Goal: Transaction & Acquisition: Obtain resource

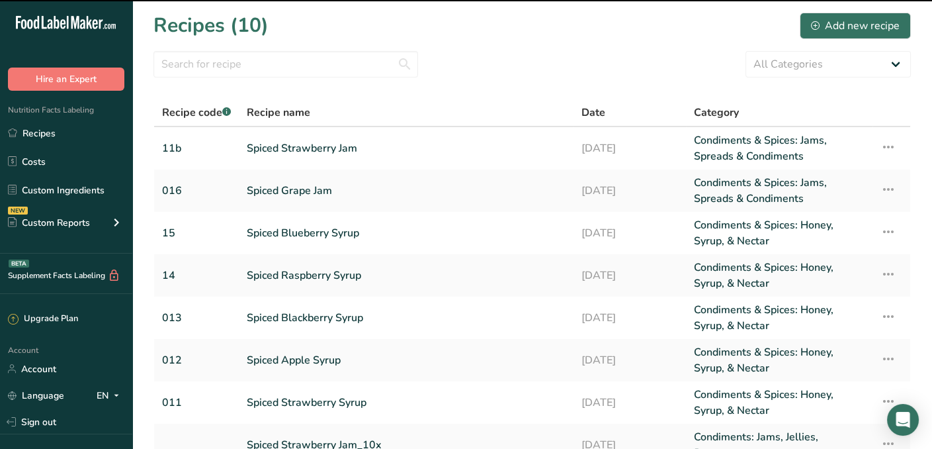
click at [310, 360] on link "Spiced Apple Syrup" at bounding box center [406, 360] width 319 height 32
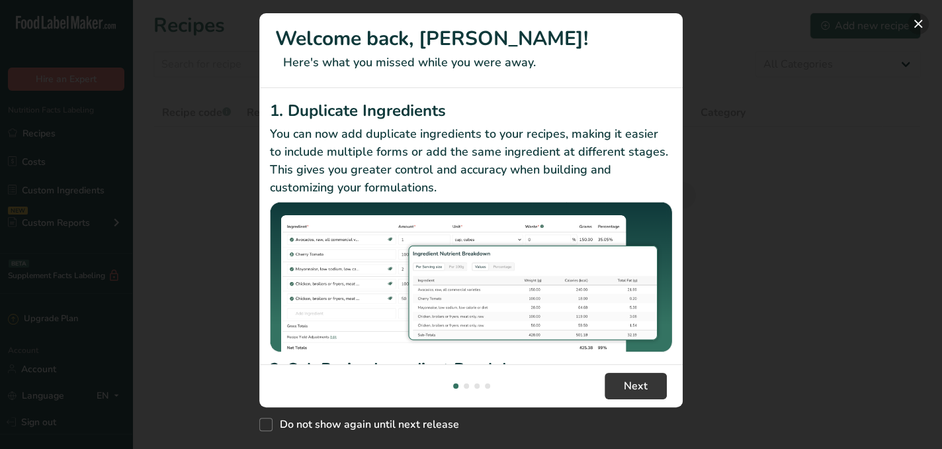
click at [920, 22] on button "New Features" at bounding box center [918, 23] width 21 height 21
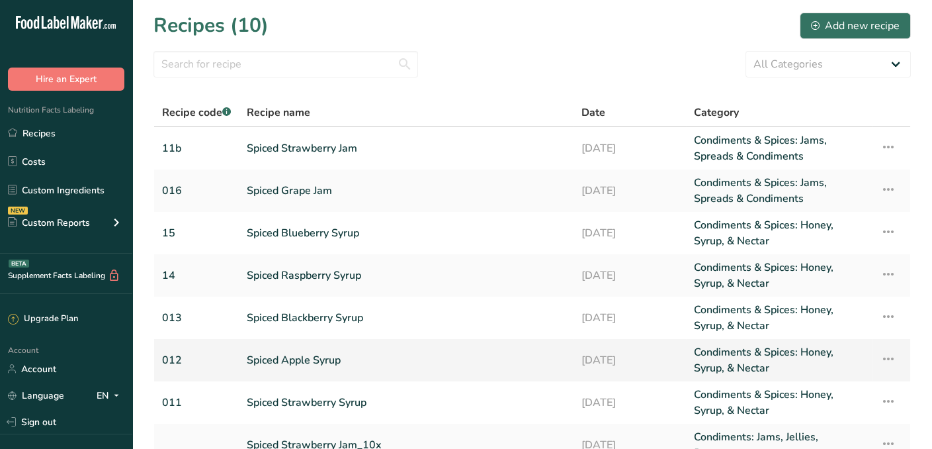
click at [292, 359] on link "Spiced Apple Syrup" at bounding box center [406, 360] width 319 height 32
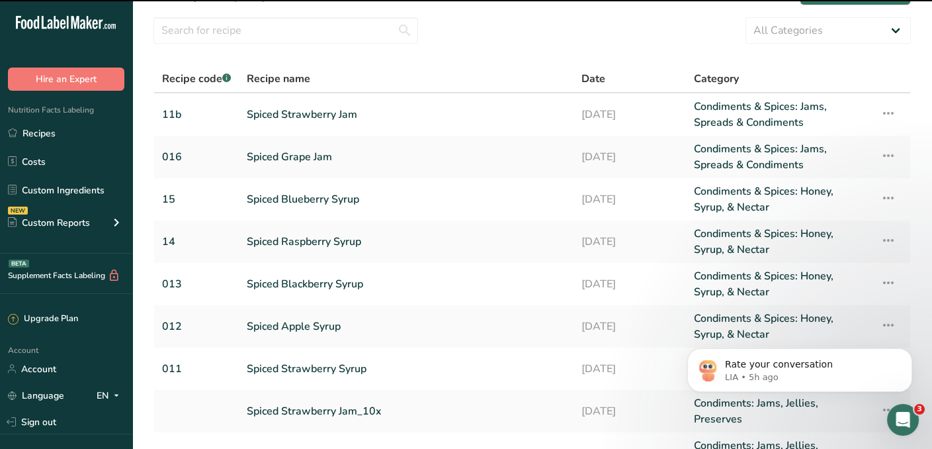
scroll to position [29, 0]
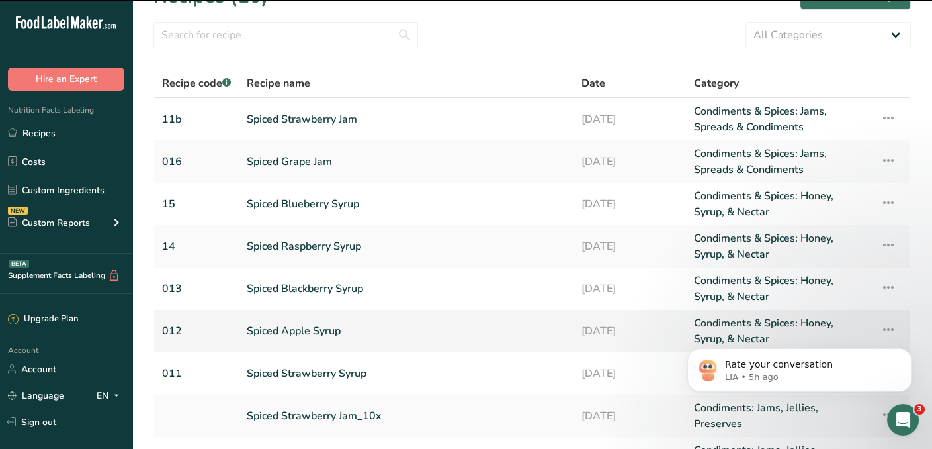
click at [739, 316] on link "Condiments & Spices: Honey, Syrup, & Nectar" at bounding box center [779, 331] width 171 height 32
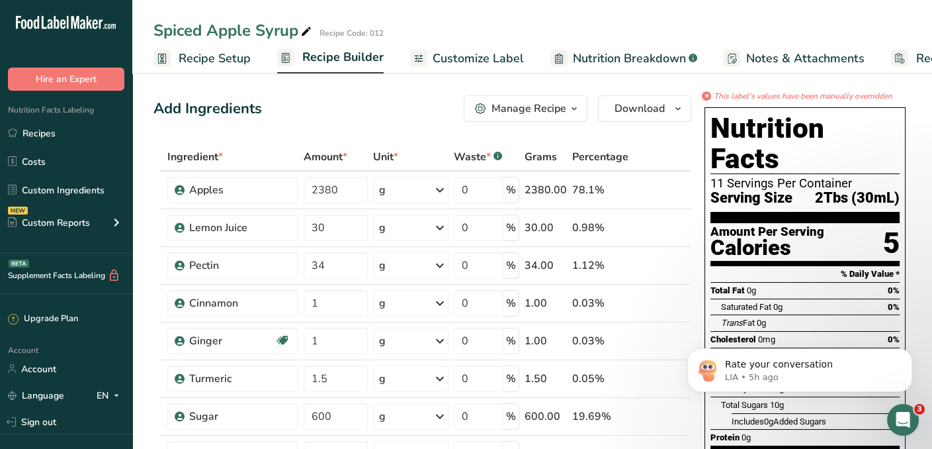
click at [342, 62] on span "Recipe Builder" at bounding box center [342, 57] width 81 height 18
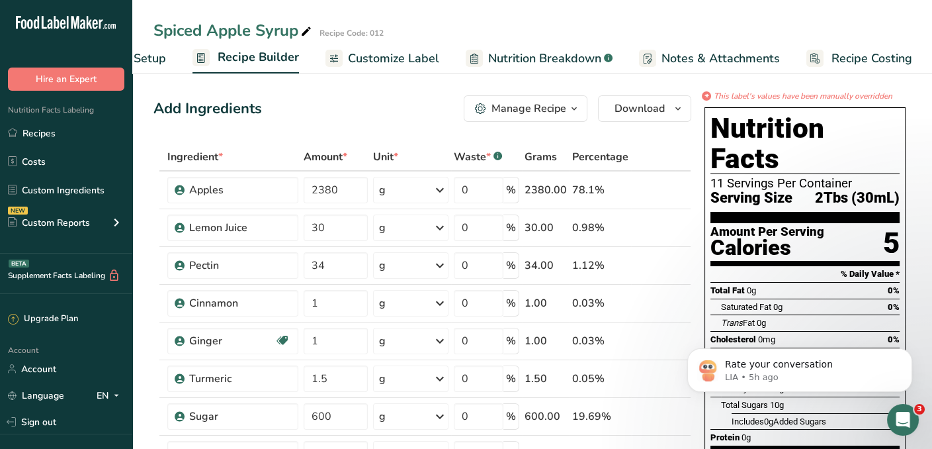
click at [387, 61] on span "Customize Label" at bounding box center [393, 59] width 91 height 18
click at [371, 57] on span "Customize Label" at bounding box center [393, 59] width 91 height 18
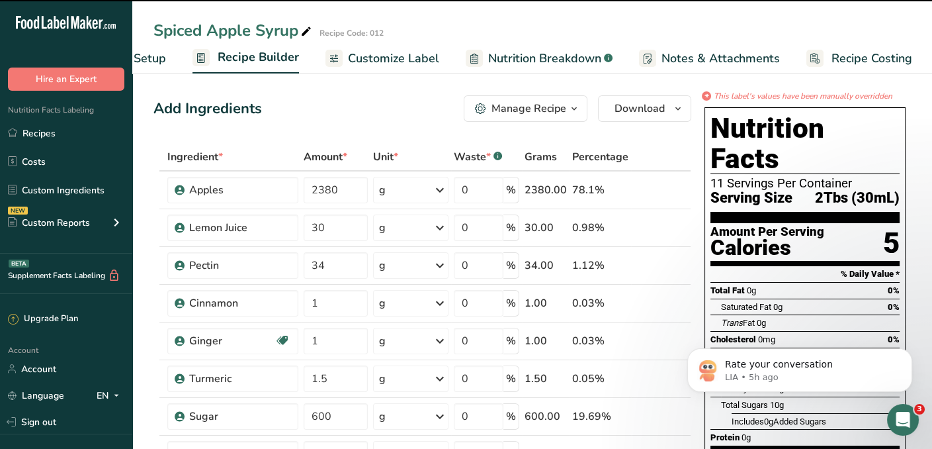
click at [371, 57] on span "Customize Label" at bounding box center [393, 59] width 91 height 18
click at [529, 109] on div "Manage Recipe" at bounding box center [529, 109] width 75 height 16
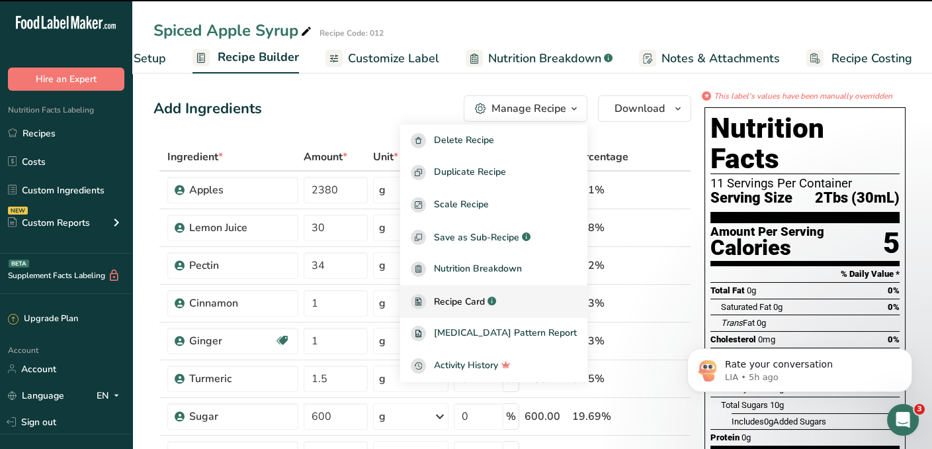
click at [482, 298] on span "Recipe Card" at bounding box center [459, 301] width 51 height 14
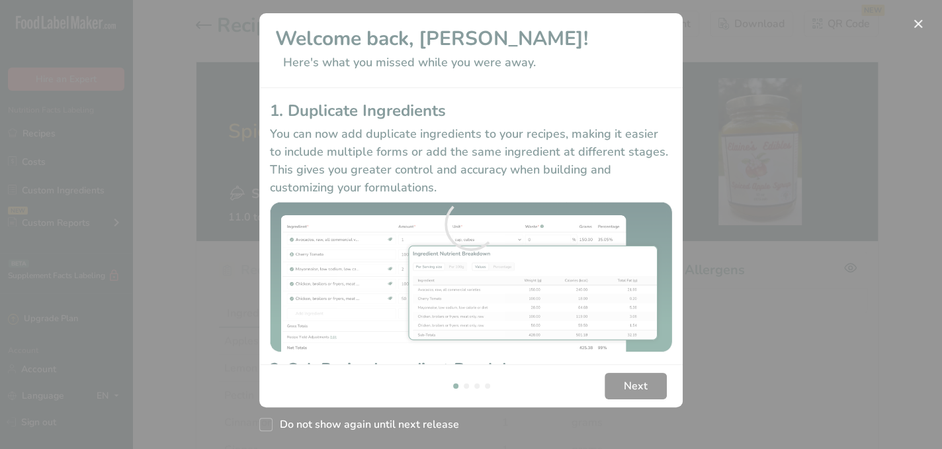
click at [915, 28] on div at bounding box center [471, 224] width 942 height 449
click at [914, 18] on div at bounding box center [471, 224] width 942 height 449
click at [921, 25] on div at bounding box center [471, 224] width 942 height 449
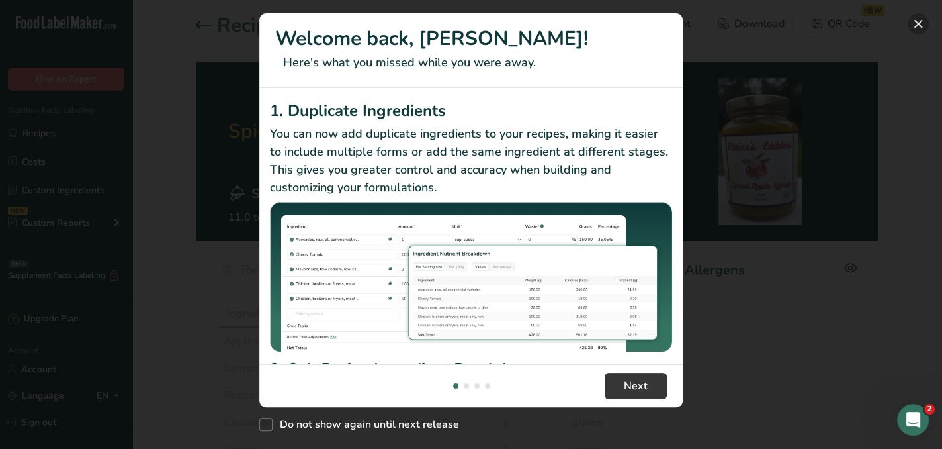
click at [921, 25] on button "New Features" at bounding box center [918, 23] width 21 height 21
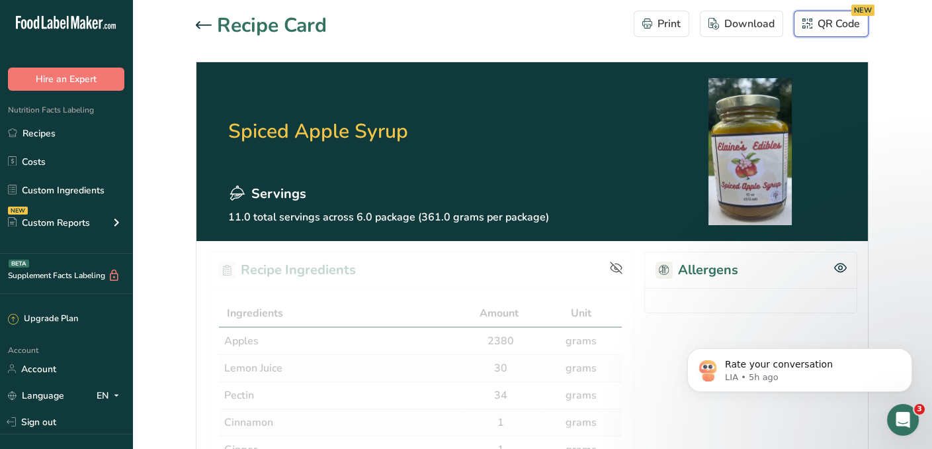
click at [826, 21] on div "QR Code NEW" at bounding box center [832, 24] width 58 height 16
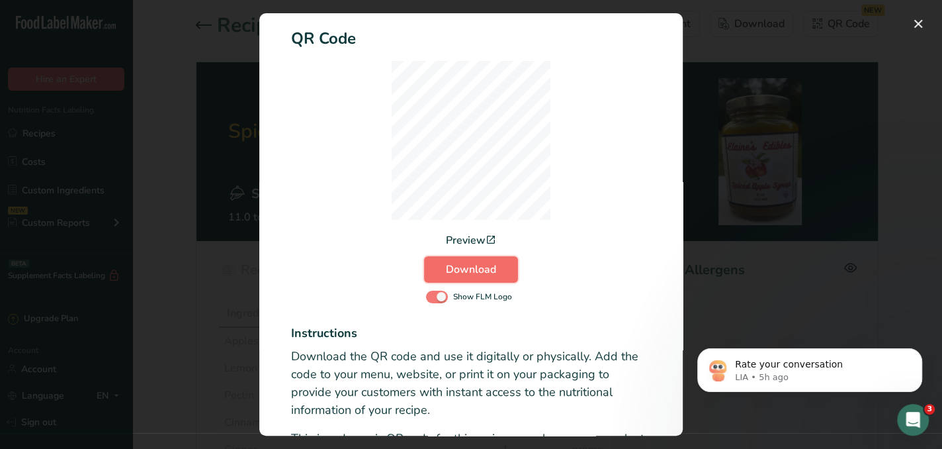
click at [468, 269] on span "Download" at bounding box center [471, 269] width 50 height 16
click at [914, 23] on button "Activity Log Modal" at bounding box center [918, 23] width 21 height 21
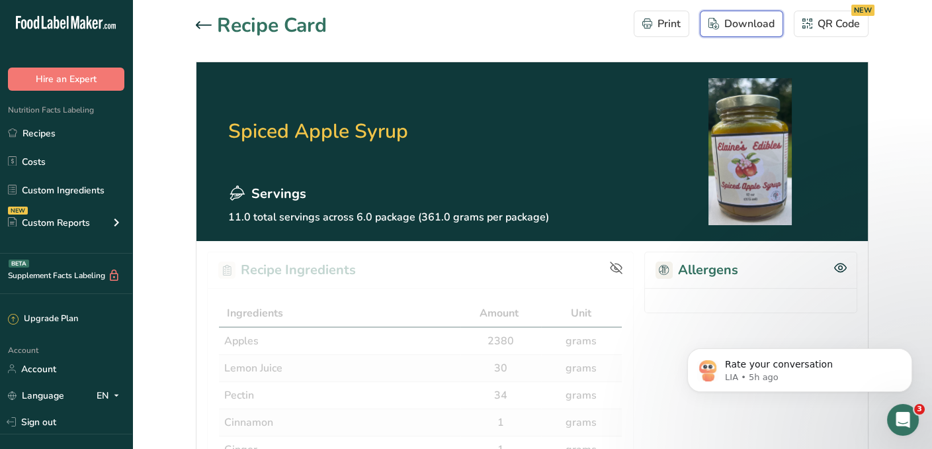
click at [741, 22] on div "Download" at bounding box center [742, 24] width 66 height 16
click at [204, 22] on icon at bounding box center [204, 25] width 16 height 8
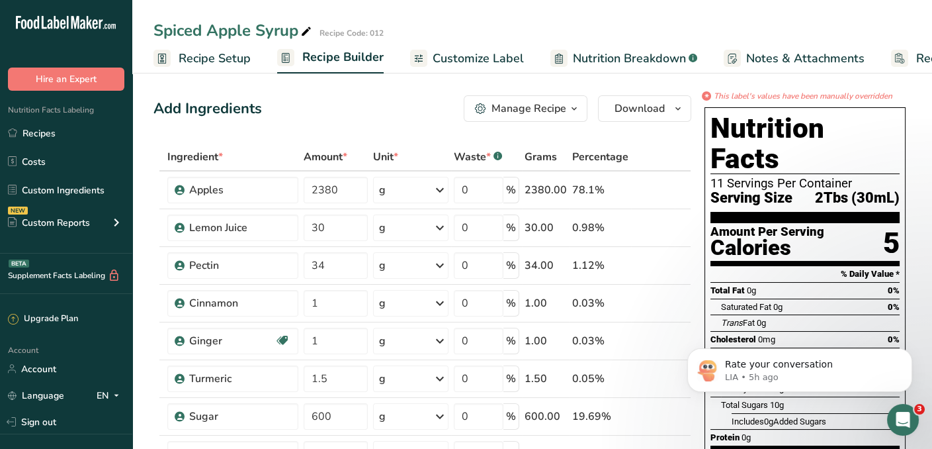
click at [459, 57] on span "Customize Label" at bounding box center [478, 59] width 91 height 18
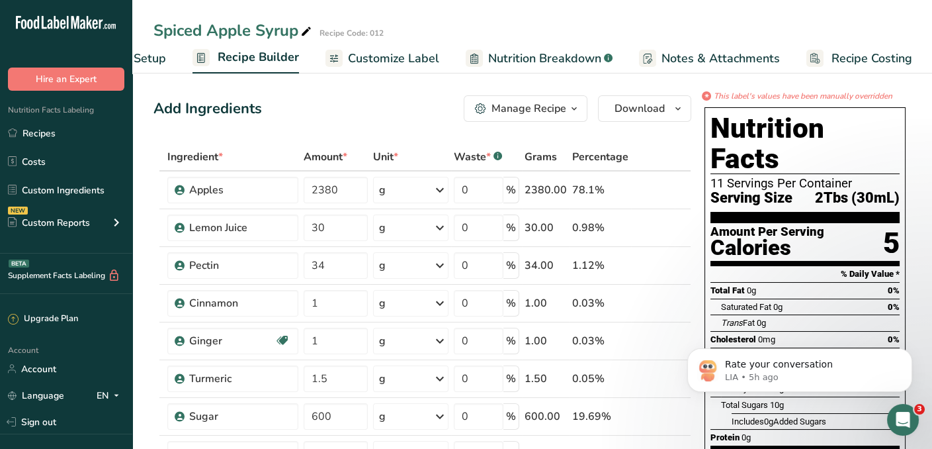
click at [377, 57] on span "Customize Label" at bounding box center [393, 59] width 91 height 18
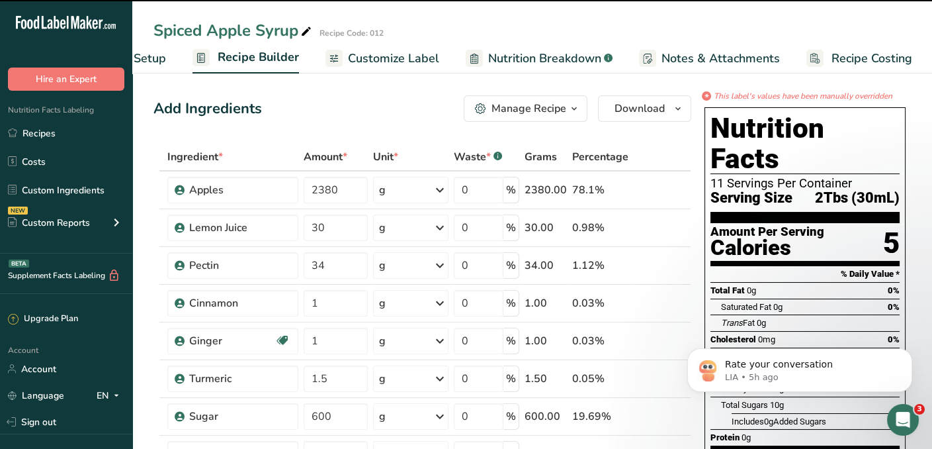
click at [377, 57] on span "Customize Label" at bounding box center [393, 59] width 91 height 18
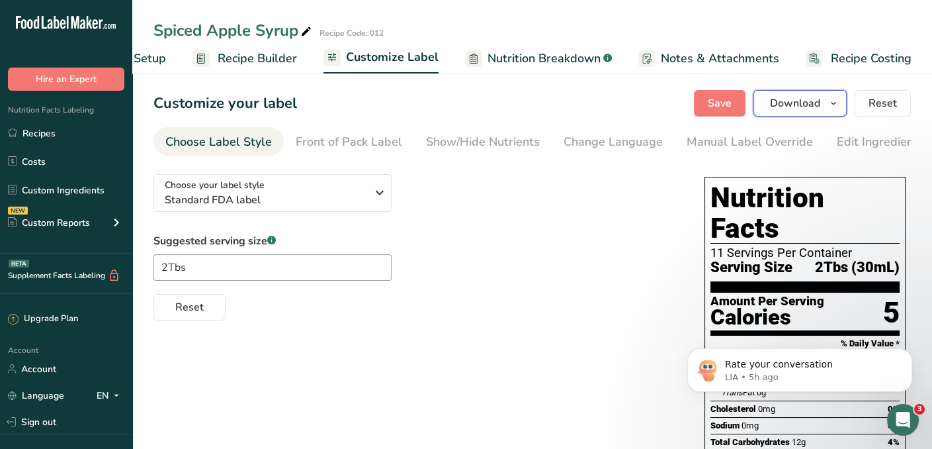
click at [835, 102] on icon "button" at bounding box center [833, 103] width 11 height 17
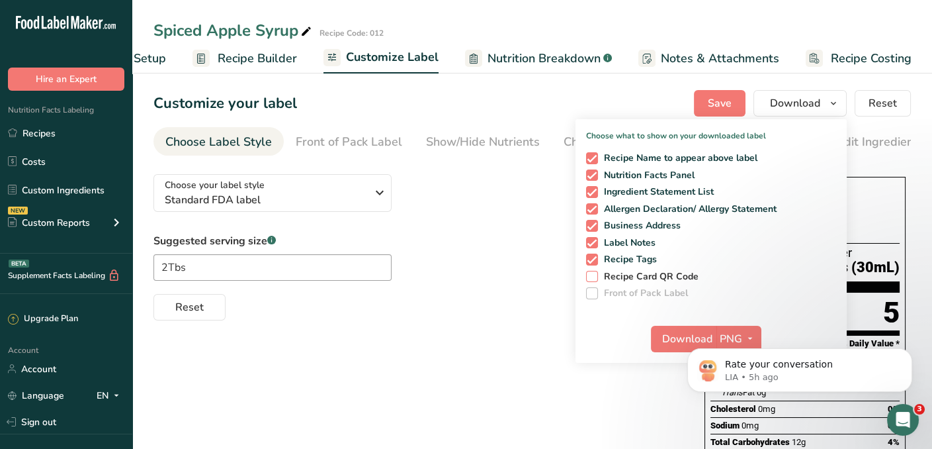
click at [592, 278] on span at bounding box center [592, 277] width 12 height 12
click at [592, 278] on input "Recipe Card QR Code" at bounding box center [590, 276] width 9 height 9
checkbox input "true"
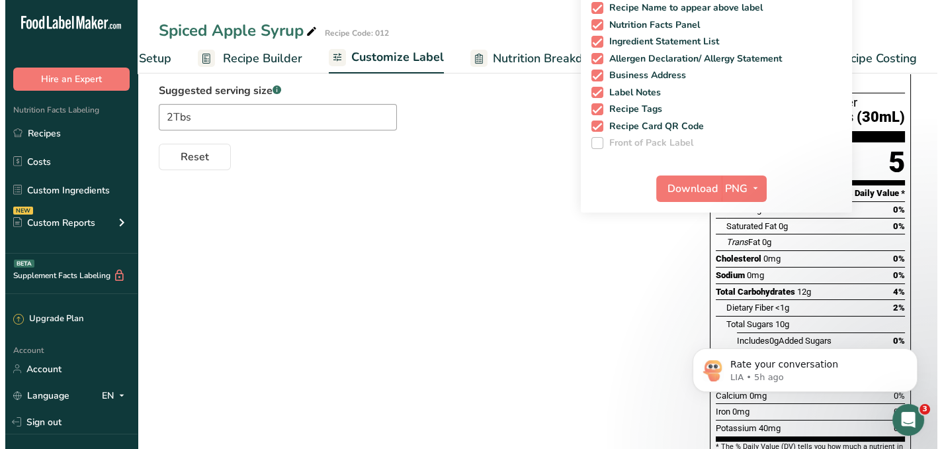
scroll to position [164, 0]
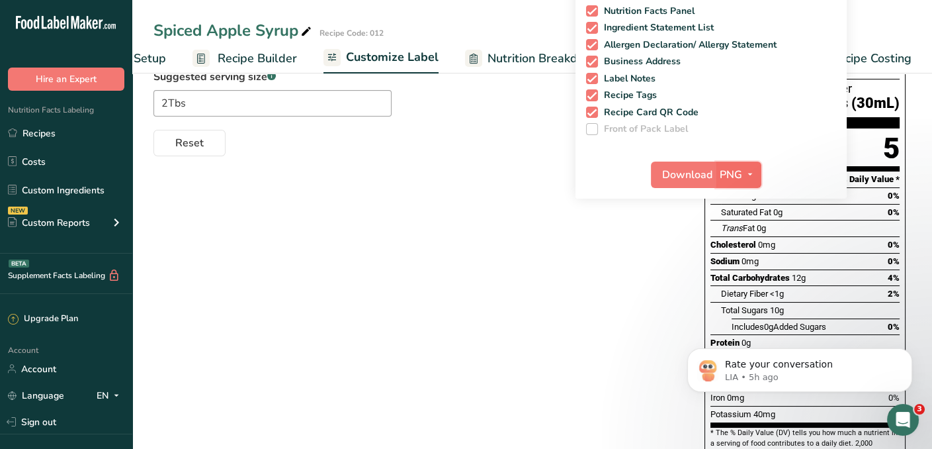
click at [750, 171] on icon "button" at bounding box center [750, 174] width 11 height 17
click at [736, 267] on link "PDF" at bounding box center [740, 267] width 42 height 22
click at [685, 173] on span "Download" at bounding box center [688, 175] width 50 height 16
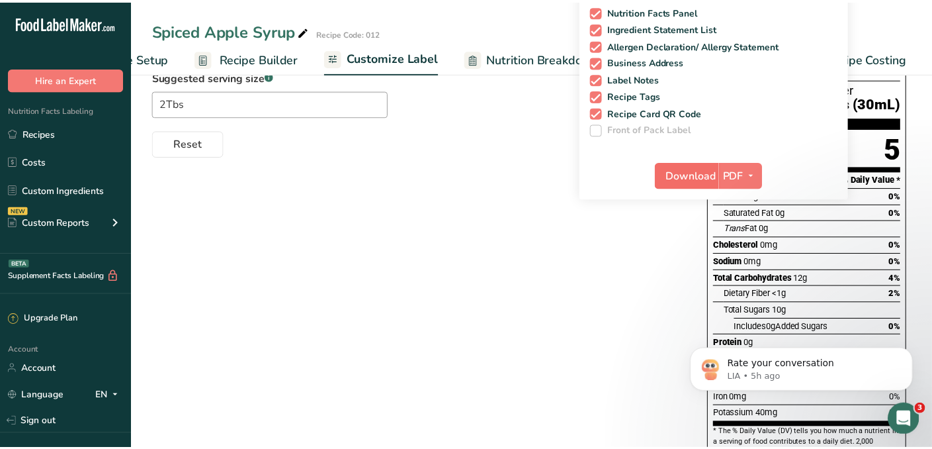
scroll to position [0, 75]
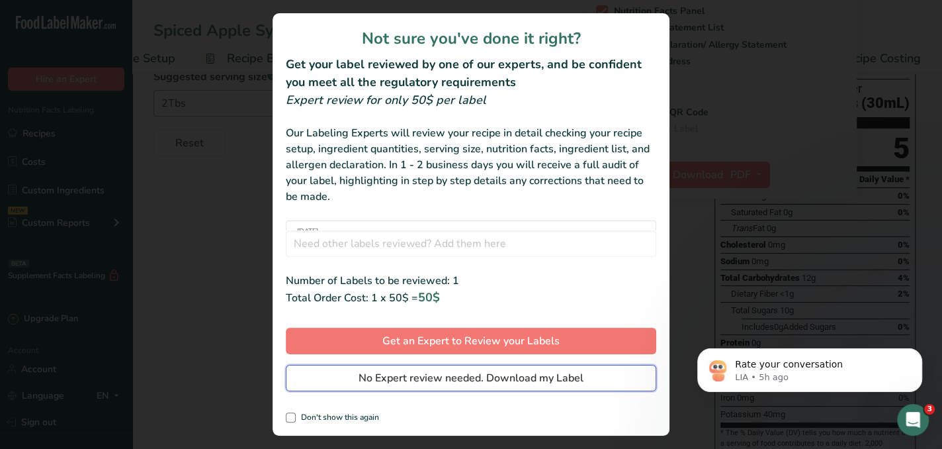
click at [474, 382] on span "No Expert review needed. Download my Label" at bounding box center [471, 378] width 225 height 16
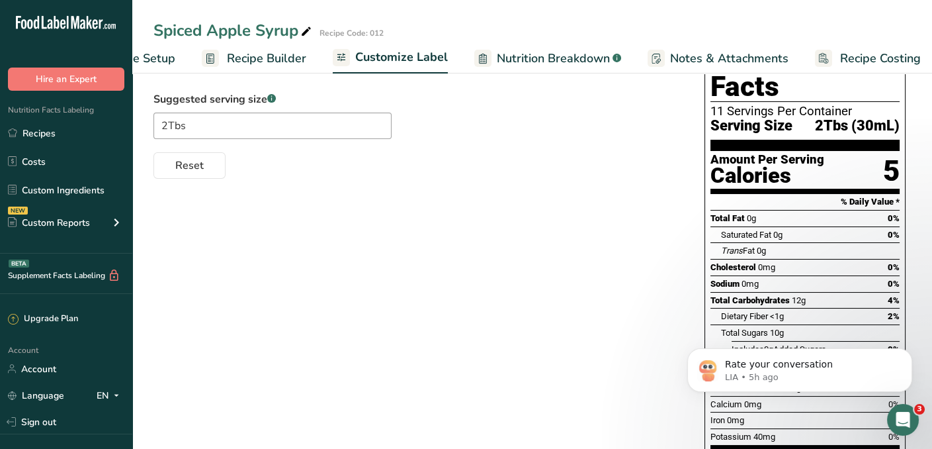
scroll to position [0, 0]
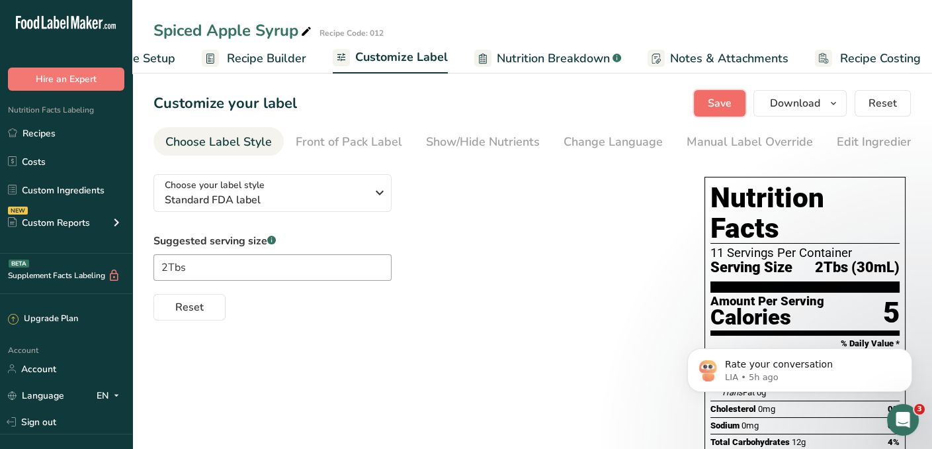
click at [721, 104] on span "Save" at bounding box center [720, 103] width 24 height 16
click at [834, 101] on icon "button" at bounding box center [833, 103] width 11 height 17
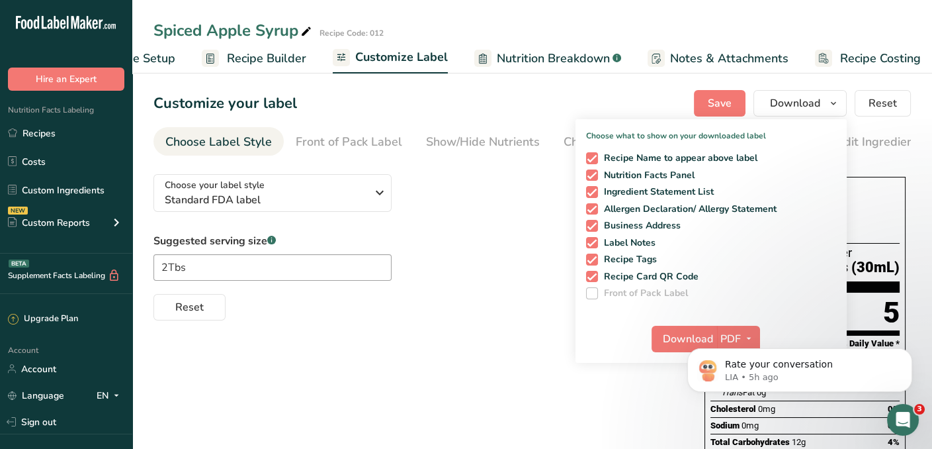
click at [687, 343] on body "Rate your conversation LIA • 5h ago" at bounding box center [800, 367] width 254 height 82
click html "Rate your conversation LIA • 5h ago"
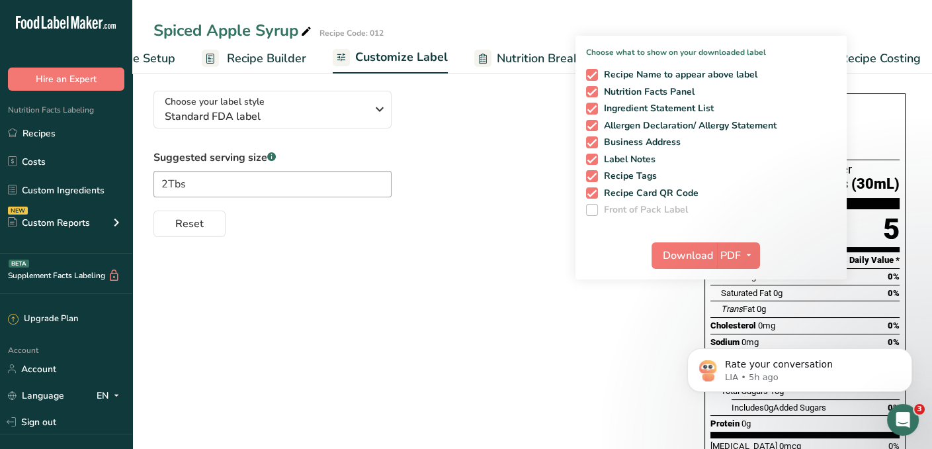
scroll to position [100, 0]
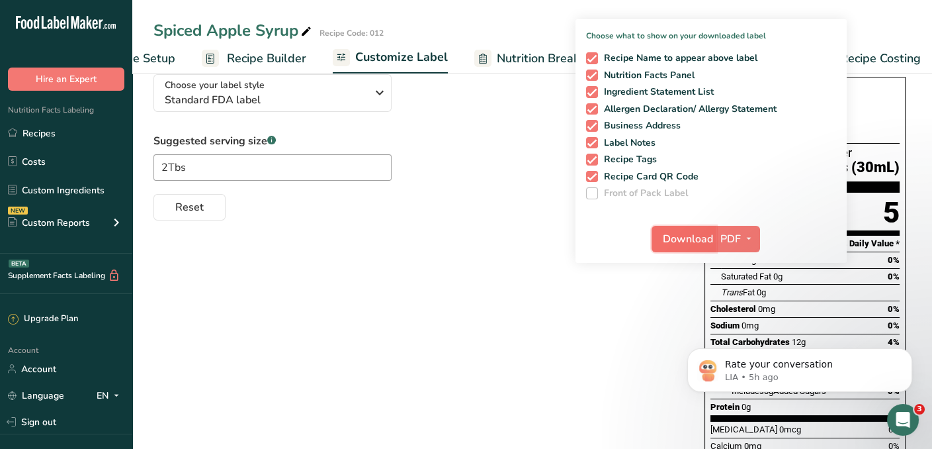
click at [691, 239] on span "Download" at bounding box center [688, 239] width 50 height 16
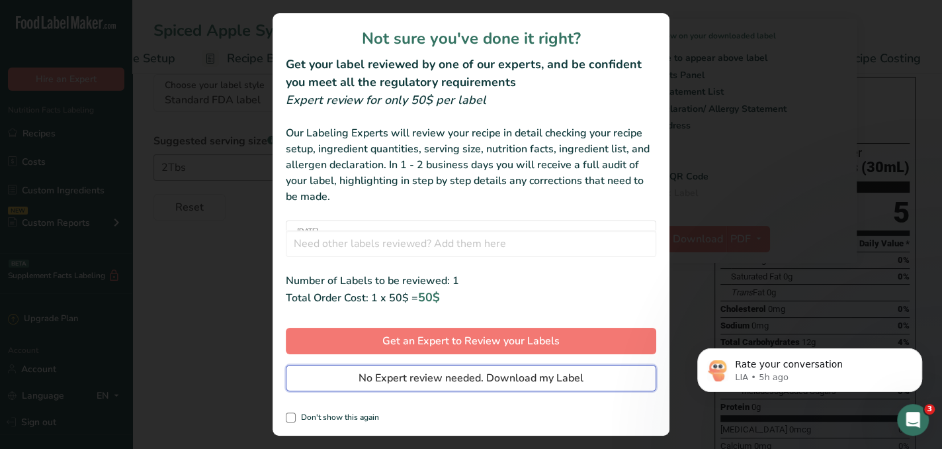
click at [467, 384] on span "No Expert review needed. Download my Label" at bounding box center [471, 378] width 225 height 16
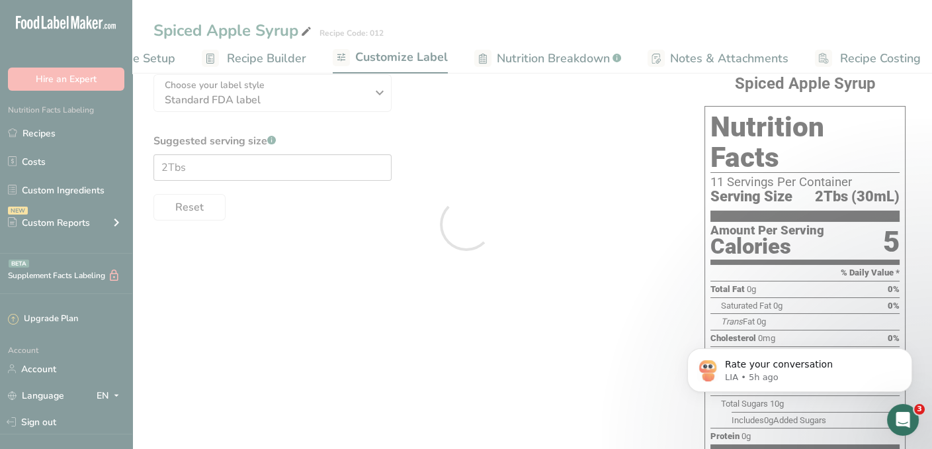
scroll to position [0, 0]
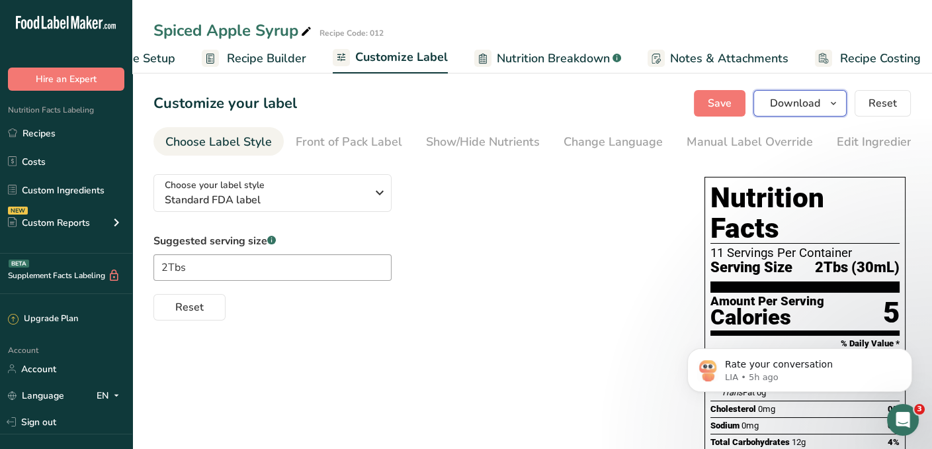
click at [795, 105] on span "Download" at bounding box center [795, 103] width 50 height 16
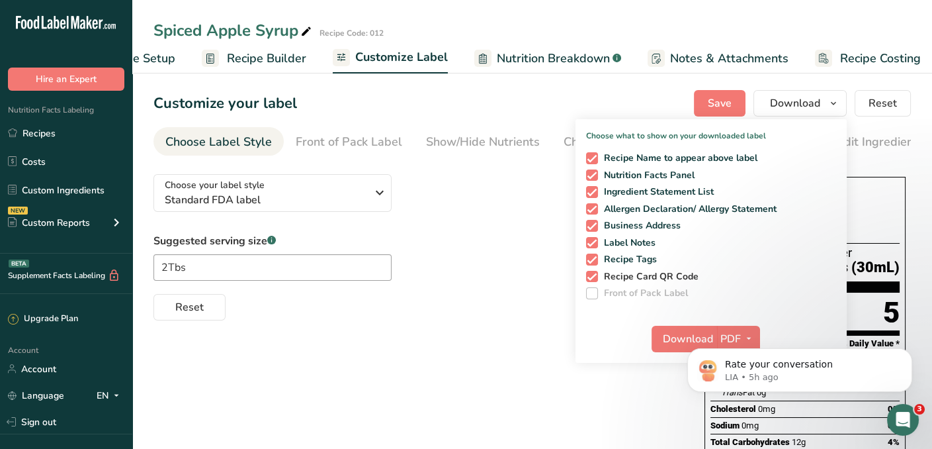
click at [595, 281] on span at bounding box center [592, 277] width 12 height 12
click at [595, 281] on input "Recipe Card QR Code" at bounding box center [590, 276] width 9 height 9
checkbox input "false"
click at [593, 222] on span at bounding box center [592, 226] width 12 height 12
click at [593, 222] on input "Business Address" at bounding box center [590, 225] width 9 height 9
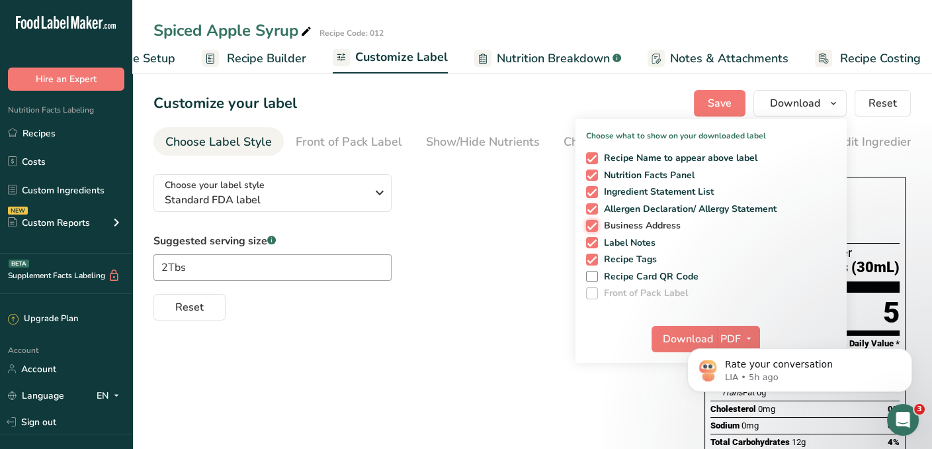
checkbox input "false"
click at [685, 339] on div "Rate your conversation LIA • 5h ago" at bounding box center [799, 308] width 243 height 165
drag, startPoint x: 685, startPoint y: 395, endPoint x: 673, endPoint y: 394, distance: 12.6
click html "Rate your conversation LIA • 5h ago"
click at [911, 352] on icon "Dismiss notification" at bounding box center [908, 351] width 7 height 7
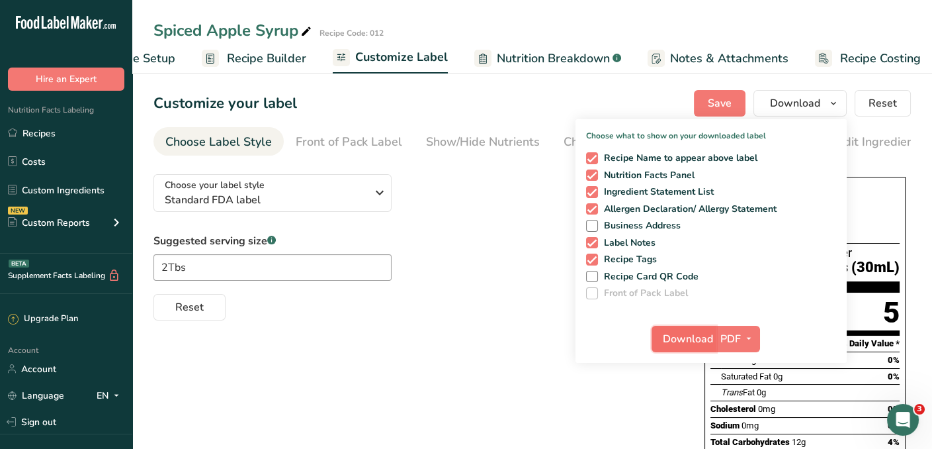
click at [716, 341] on button "Download" at bounding box center [684, 339] width 65 height 26
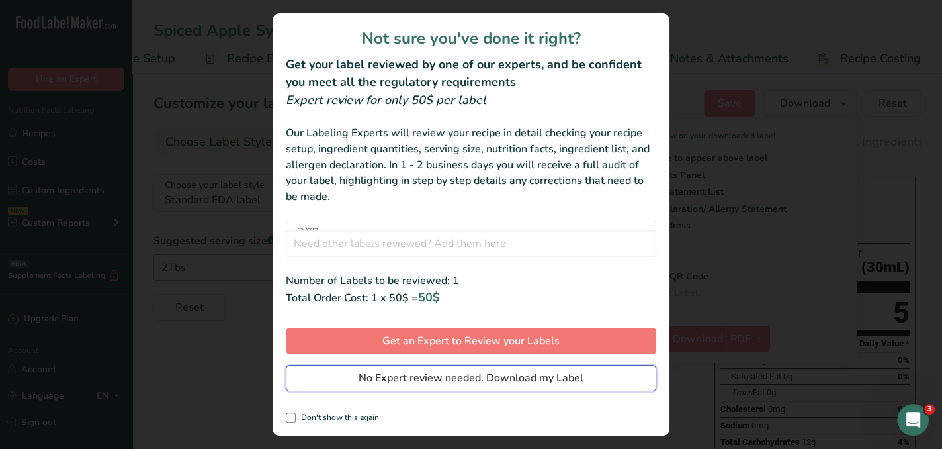
click at [537, 382] on span "No Expert review needed. Download my Label" at bounding box center [471, 378] width 225 height 16
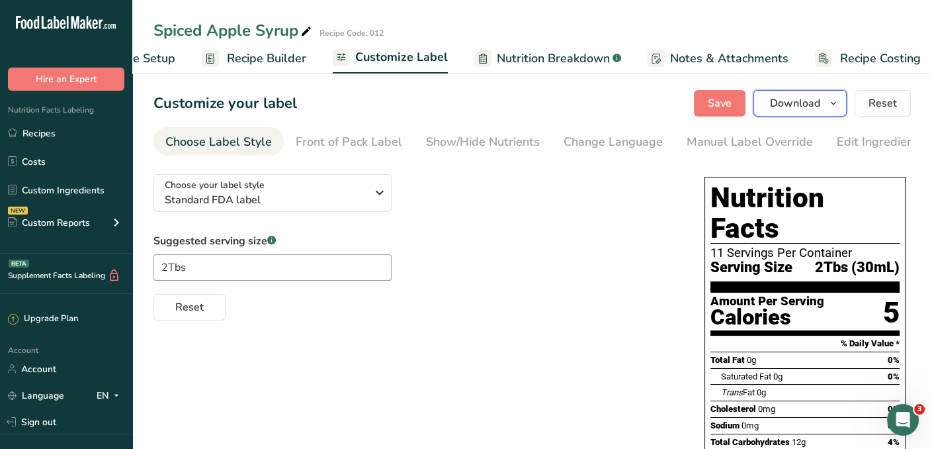
click at [805, 101] on span "Download" at bounding box center [795, 103] width 50 height 16
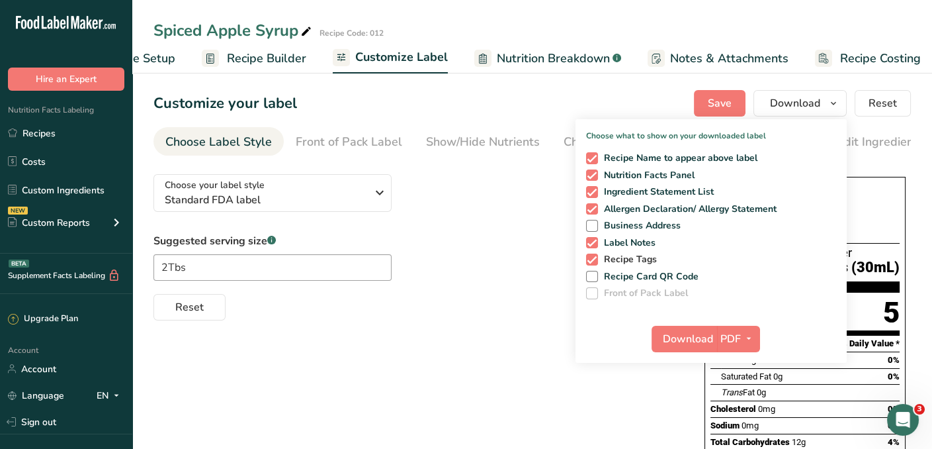
click at [593, 259] on span at bounding box center [592, 259] width 12 height 12
click at [593, 259] on input "Recipe Tags" at bounding box center [590, 259] width 9 height 9
checkbox input "false"
click at [704, 333] on span "Download" at bounding box center [688, 339] width 50 height 16
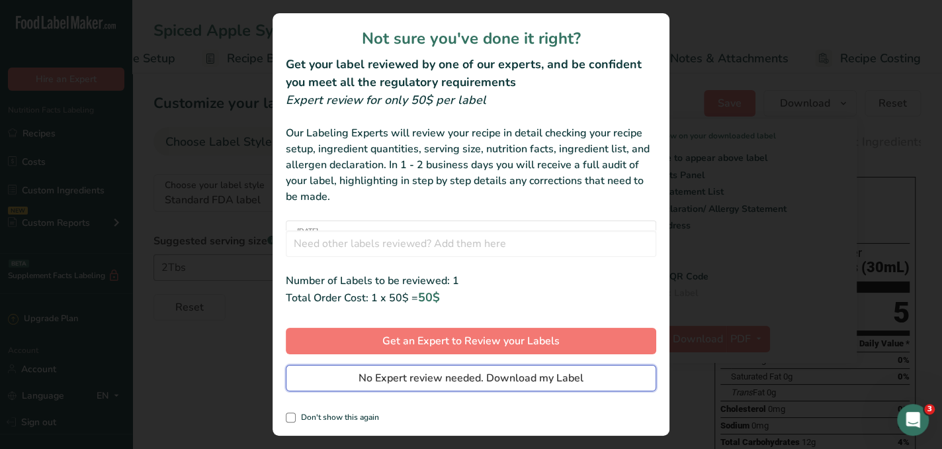
click at [491, 378] on span "No Expert review needed. Download my Label" at bounding box center [471, 378] width 225 height 16
